Goal: Task Accomplishment & Management: Manage account settings

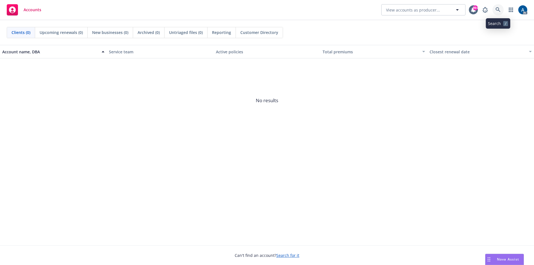
click at [497, 10] on icon at bounding box center [498, 9] width 5 height 5
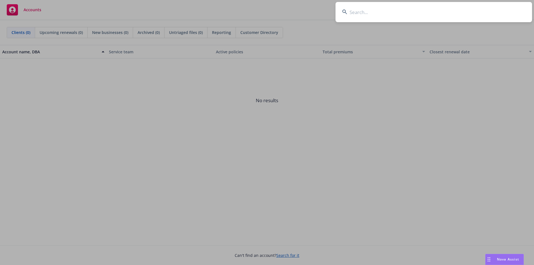
click at [397, 15] on input at bounding box center [434, 12] width 197 height 20
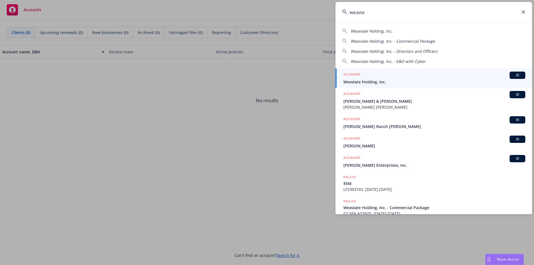
type input "weavia"
click at [463, 79] on span "Weaviate Holding, Inc." at bounding box center [435, 82] width 182 height 6
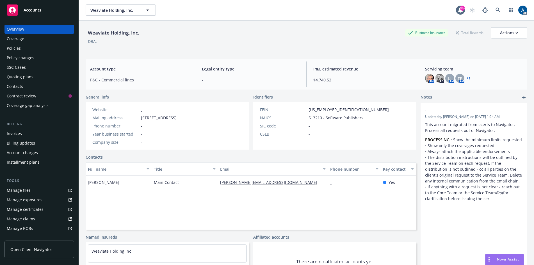
click at [19, 50] on div "Policies" at bounding box center [14, 48] width 14 height 9
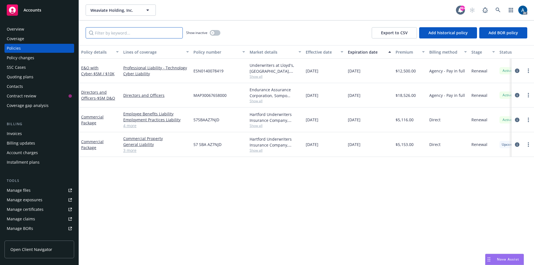
click at [111, 34] on input "Filter by keyword..." at bounding box center [134, 32] width 97 height 11
type input "epl"
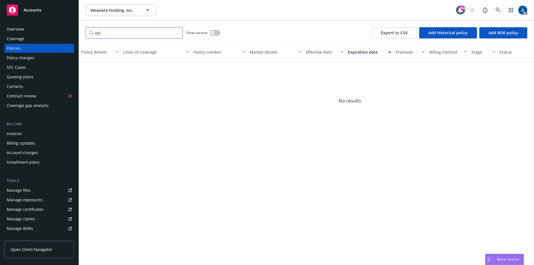
drag, startPoint x: 108, startPoint y: 35, endPoint x: 86, endPoint y: 37, distance: 22.3
click at [86, 37] on input "epl" at bounding box center [134, 32] width 97 height 11
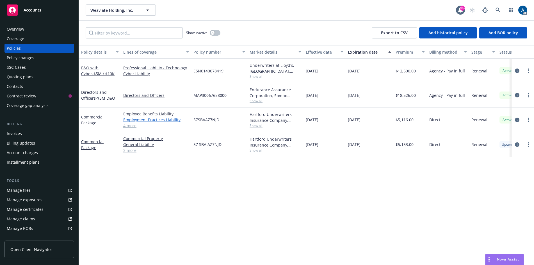
click at [158, 120] on link "Employment Practices Liability" at bounding box center [156, 120] width 66 height 6
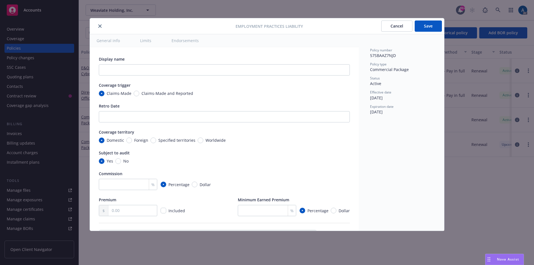
type textarea "x"
click at [99, 28] on button "close" at bounding box center [100, 26] width 7 height 7
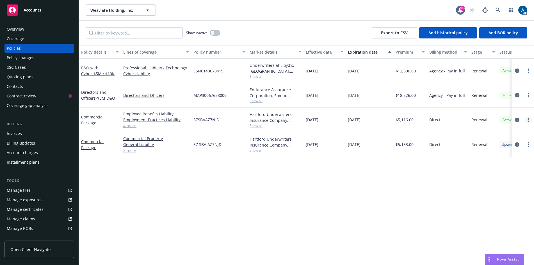
click at [529, 120] on link "more" at bounding box center [528, 120] width 7 height 7
click at [518, 120] on icon "circleInformation" at bounding box center [517, 120] width 4 height 4
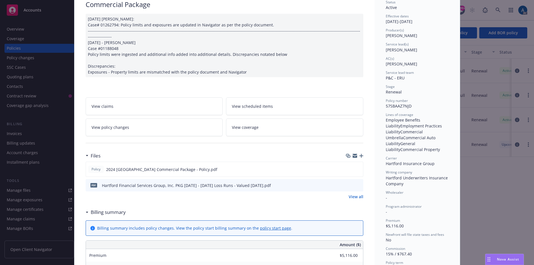
scroll to position [56, 0]
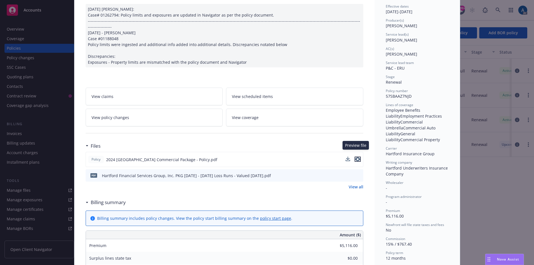
click at [355, 157] on icon "preview file" at bounding box center [357, 159] width 5 height 4
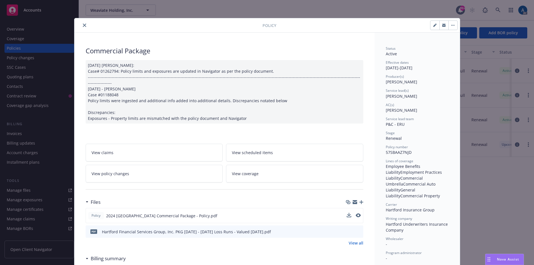
click at [83, 23] on button "close" at bounding box center [84, 25] width 7 height 7
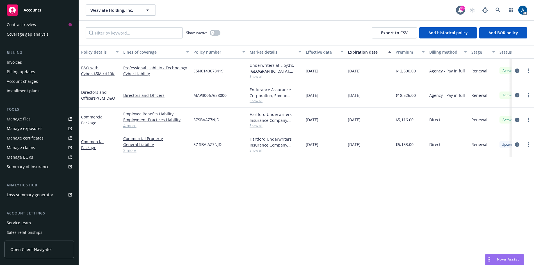
scroll to position [84, 0]
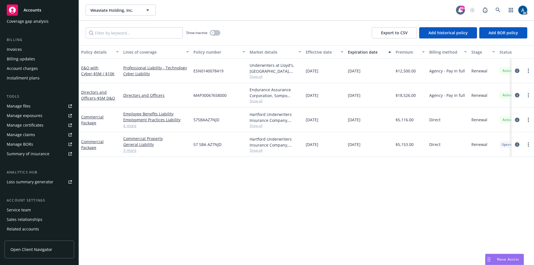
click at [28, 136] on div "Manage claims" at bounding box center [21, 134] width 28 height 9
click at [499, 10] on icon at bounding box center [498, 10] width 5 height 5
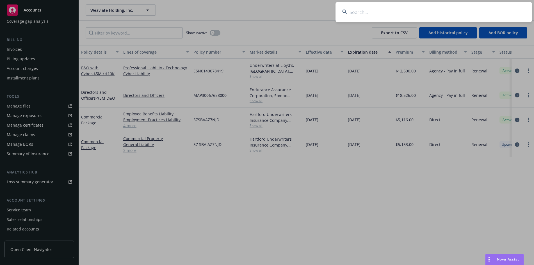
click at [419, 14] on input at bounding box center [434, 12] width 197 height 20
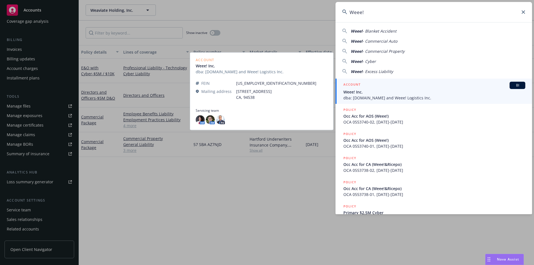
type input "Weee!"
click at [390, 91] on span "Weee! Inc." at bounding box center [435, 92] width 182 height 6
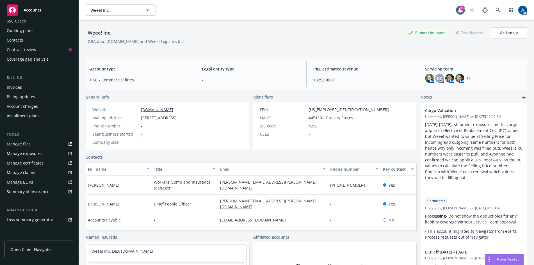
scroll to position [56, 0]
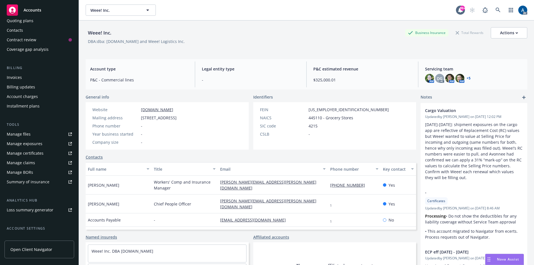
click at [20, 165] on div "Manage claims" at bounding box center [21, 162] width 28 height 9
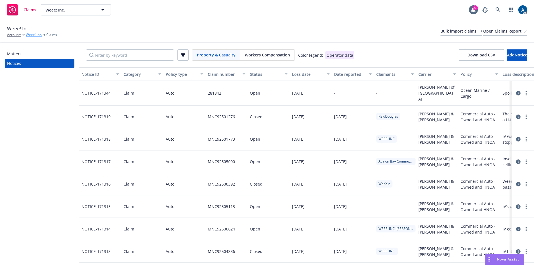
click at [37, 35] on link "Weee! Inc." at bounding box center [34, 34] width 16 height 5
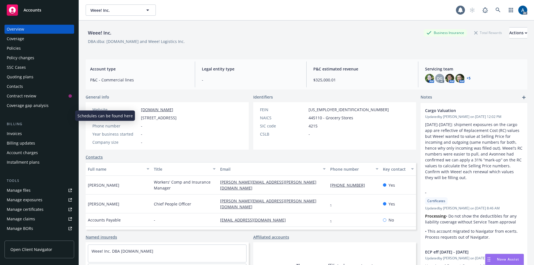
scroll to position [101, 0]
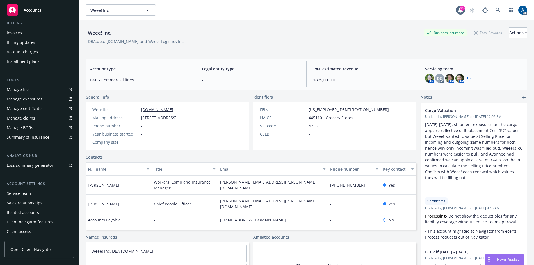
click at [30, 249] on span "Open Client Navigator" at bounding box center [31, 250] width 42 height 6
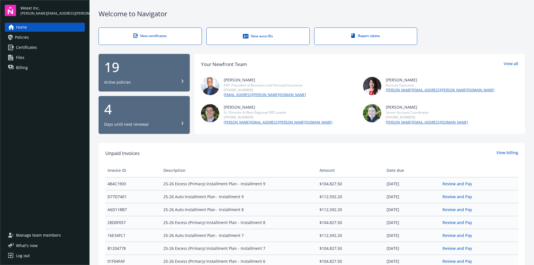
click at [22, 25] on span "Home" at bounding box center [21, 27] width 11 height 9
click at [23, 256] on div "Log out" at bounding box center [23, 255] width 14 height 9
